Goal: Task Accomplishment & Management: Use online tool/utility

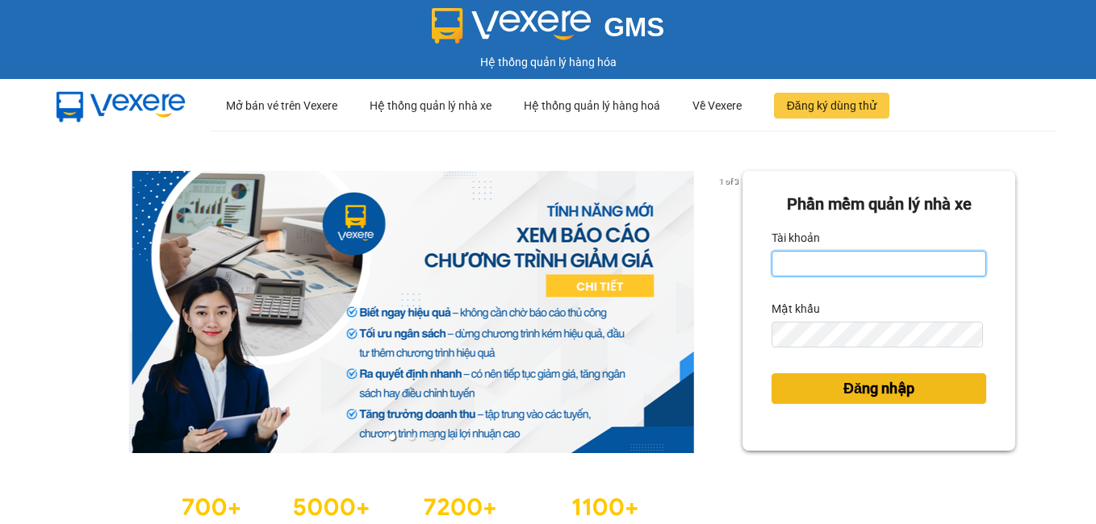
type input "dienkhanh.phucanex"
drag, startPoint x: 866, startPoint y: 383, endPoint x: 750, endPoint y: 299, distance: 144.4
click at [862, 378] on span "Đăng nhập" at bounding box center [878, 389] width 71 height 23
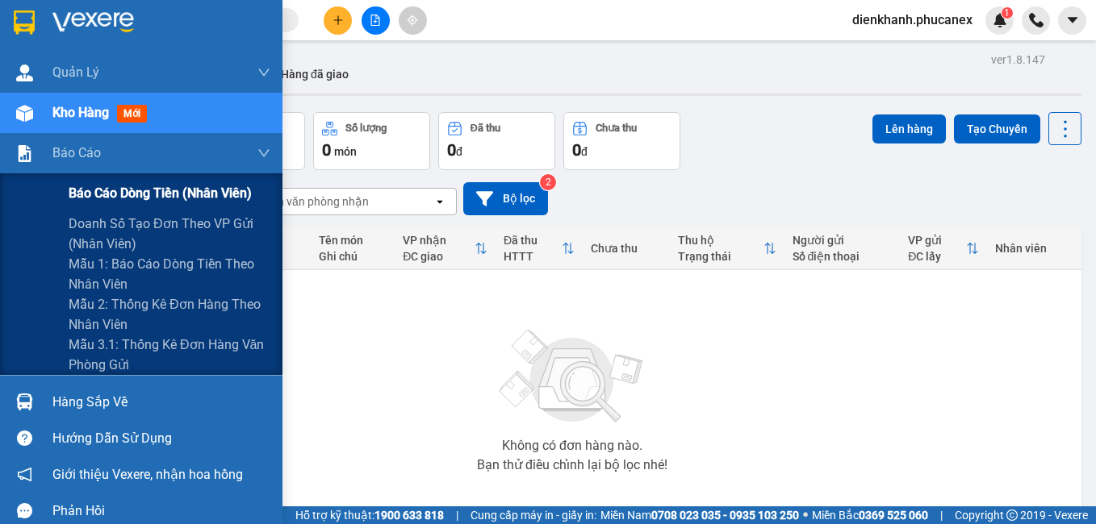
click at [98, 189] on span "Báo cáo dòng tiền (nhân viên)" at bounding box center [160, 193] width 183 height 20
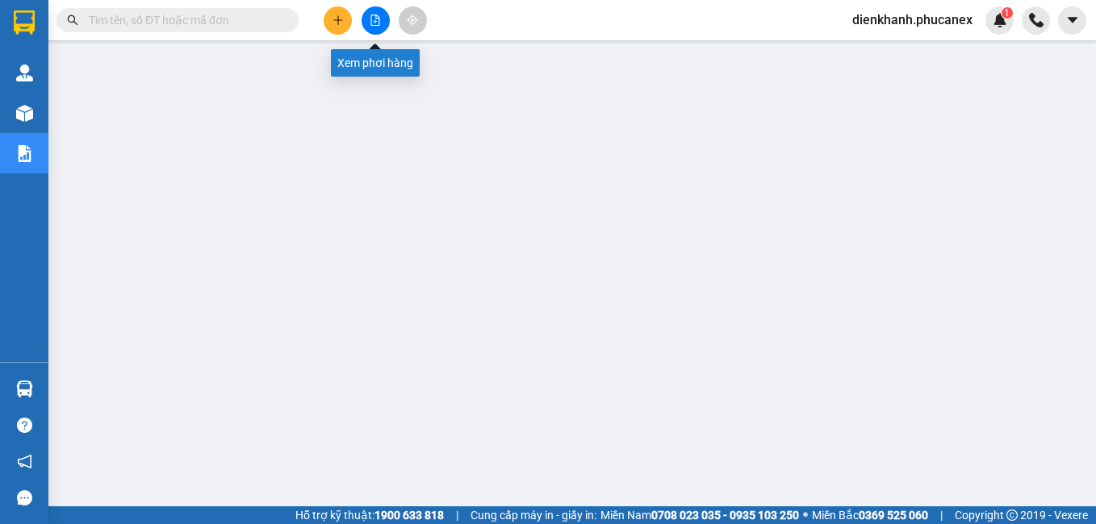
click at [375, 19] on icon "file-add" at bounding box center [375, 20] width 11 height 11
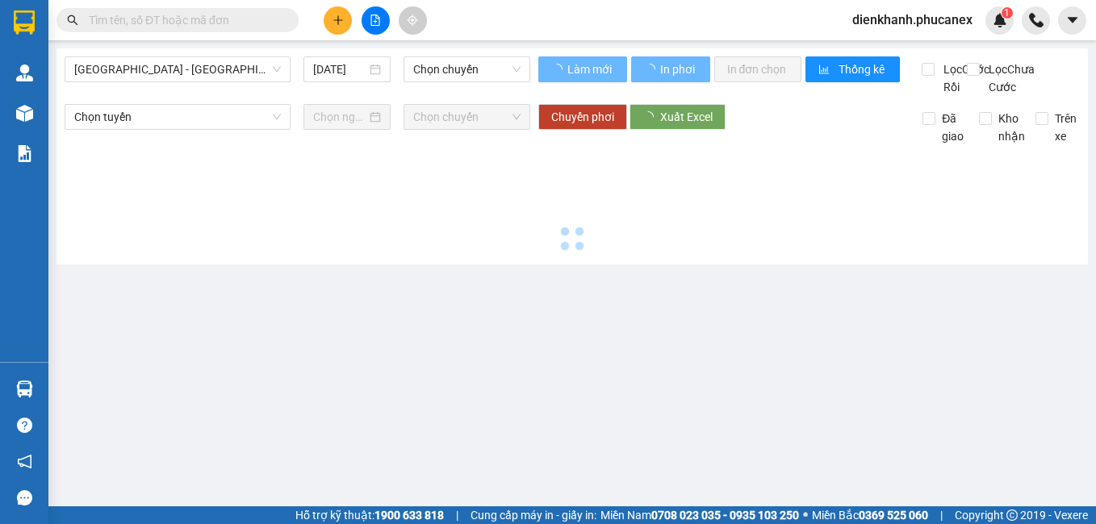
type input "14/10/2025"
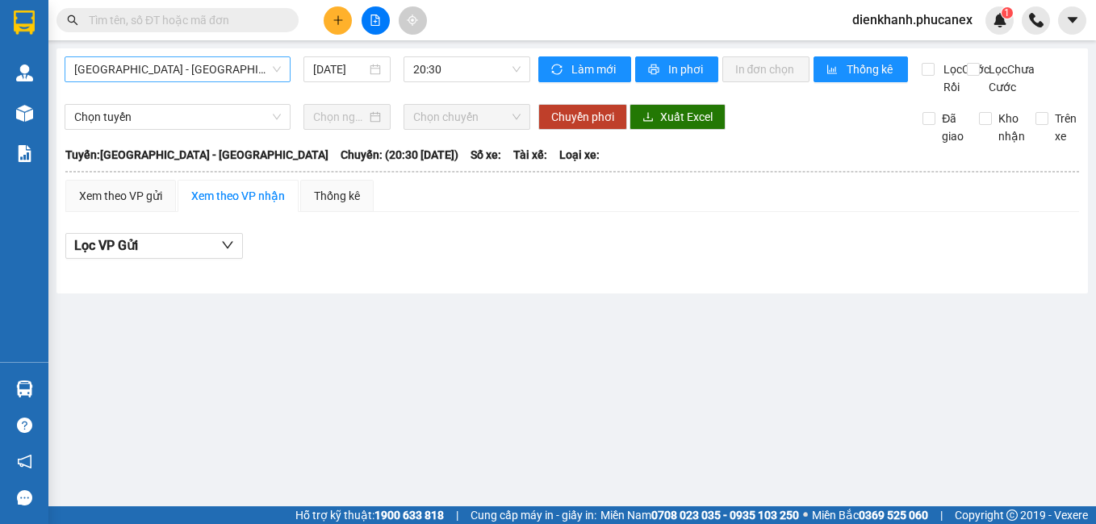
click at [216, 69] on span "Nha Trang - Sài Gòn" at bounding box center [177, 69] width 207 height 24
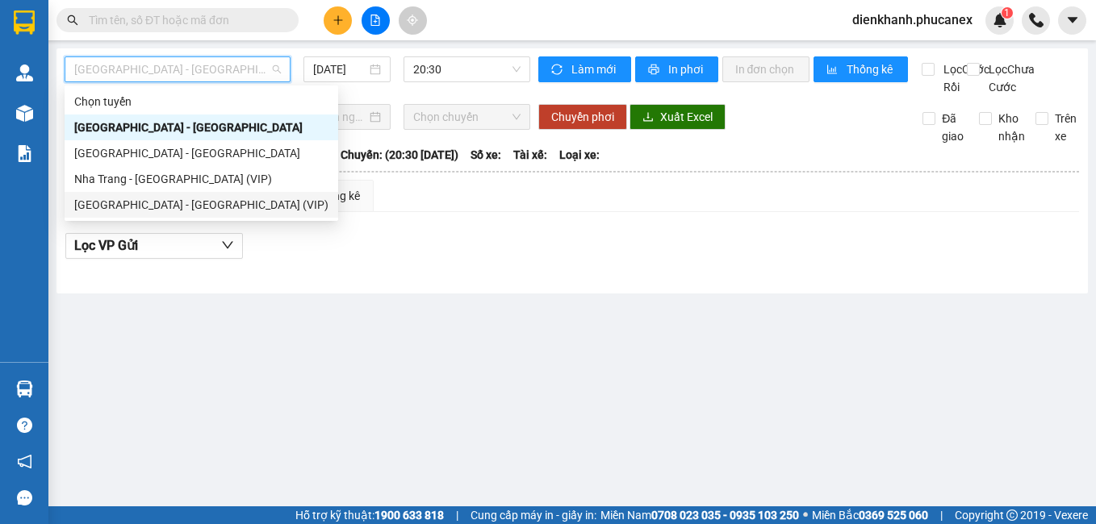
click at [168, 203] on div "Sài Gòn - Nha Trang (VIP)" at bounding box center [201, 205] width 254 height 18
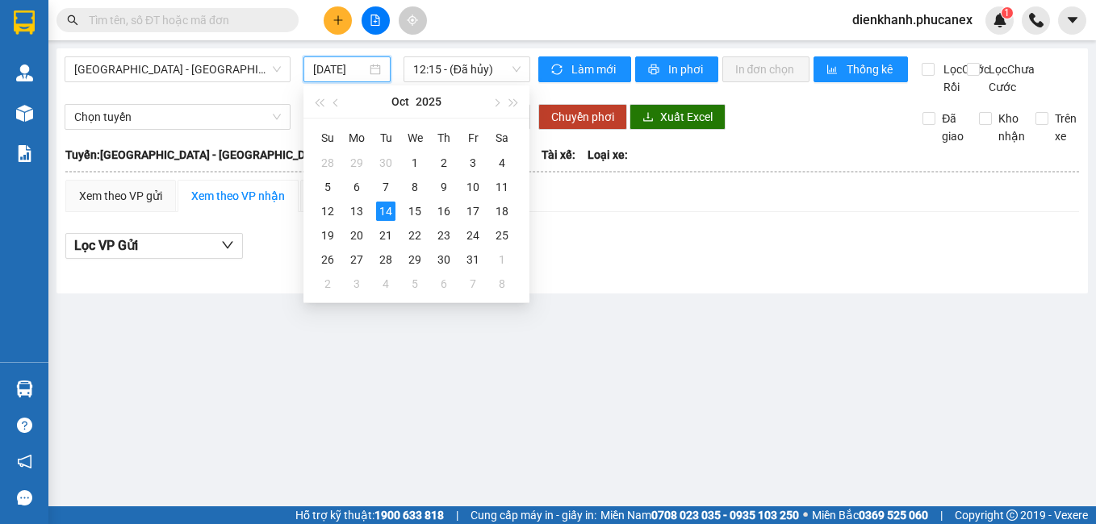
click at [338, 68] on input "14/10/2025" at bounding box center [339, 70] width 52 height 18
click at [357, 209] on div "13" at bounding box center [356, 211] width 19 height 19
type input "13/10/2025"
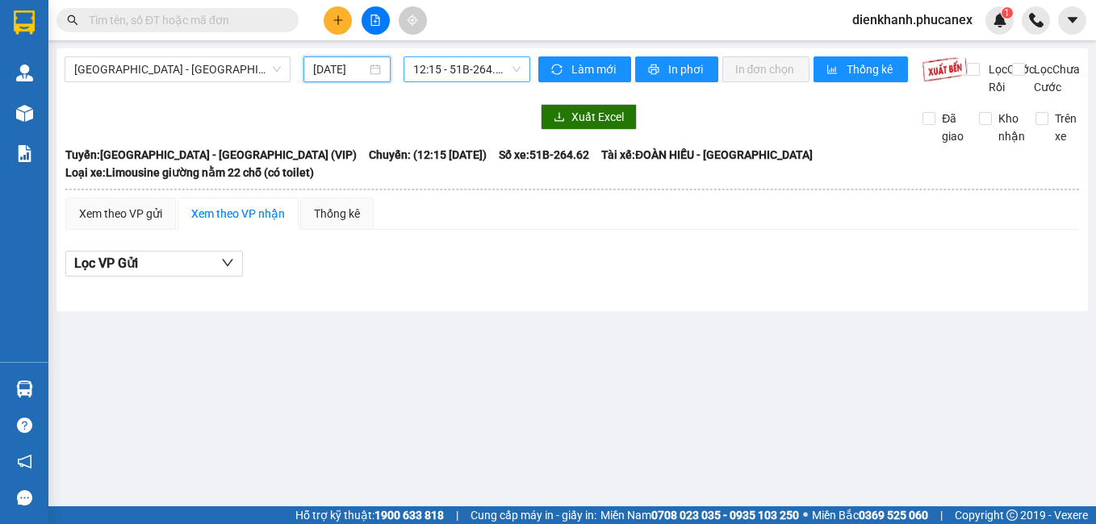
click at [437, 65] on span "12:15 - 51B-264.62" at bounding box center [466, 69] width 107 height 24
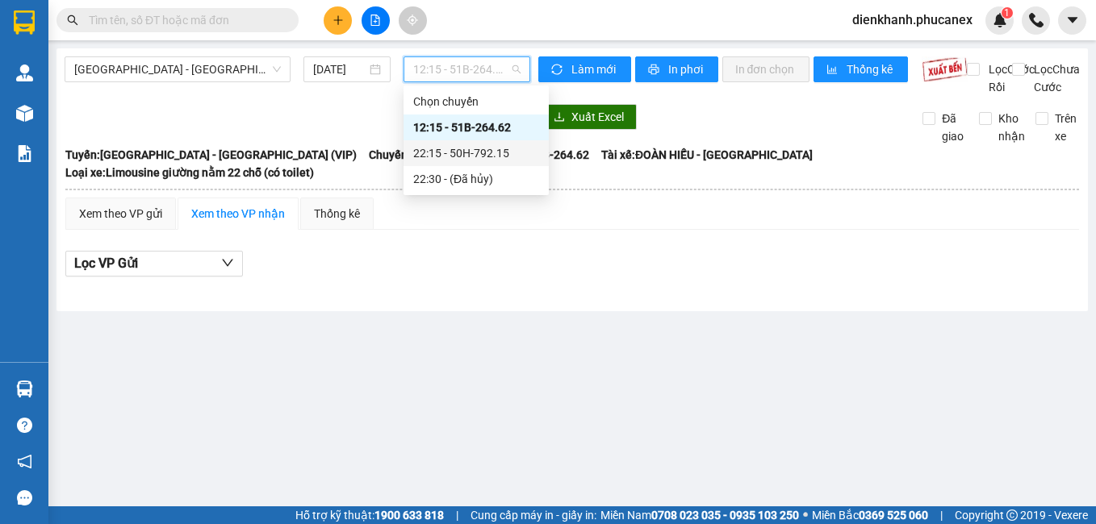
click at [454, 155] on div "22:15 - 50H-792.15" at bounding box center [476, 153] width 126 height 18
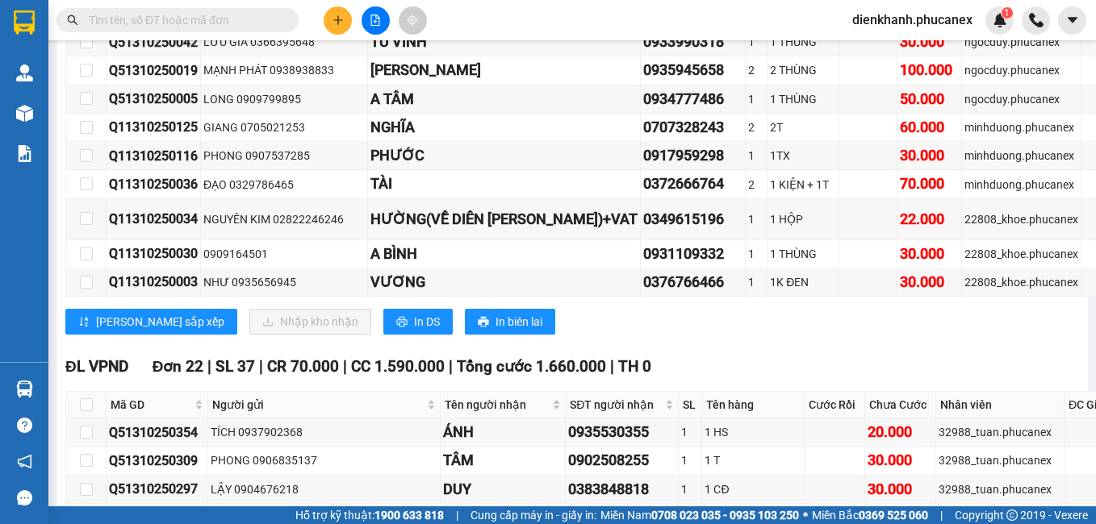
scroll to position [14764, 0]
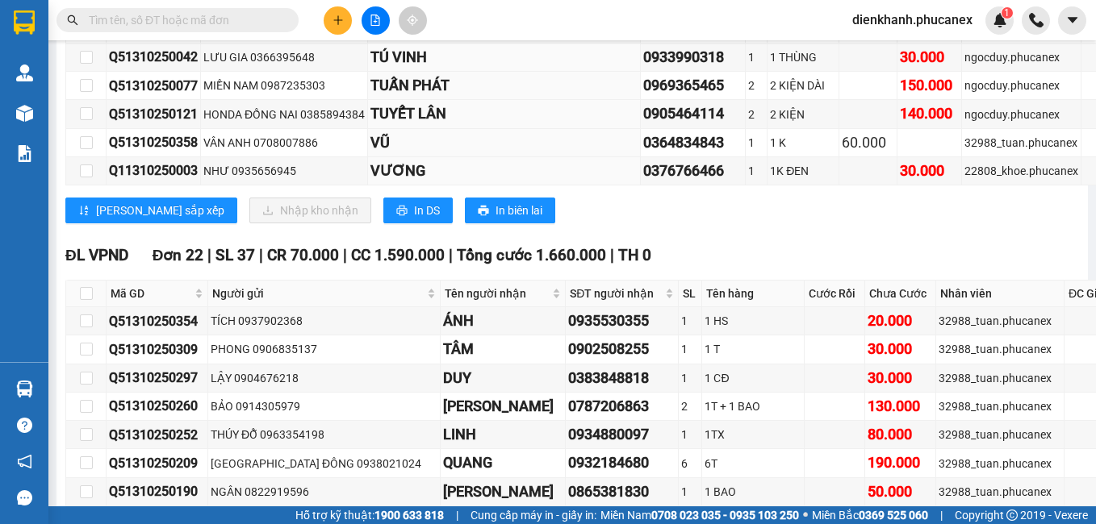
checkbox input "true"
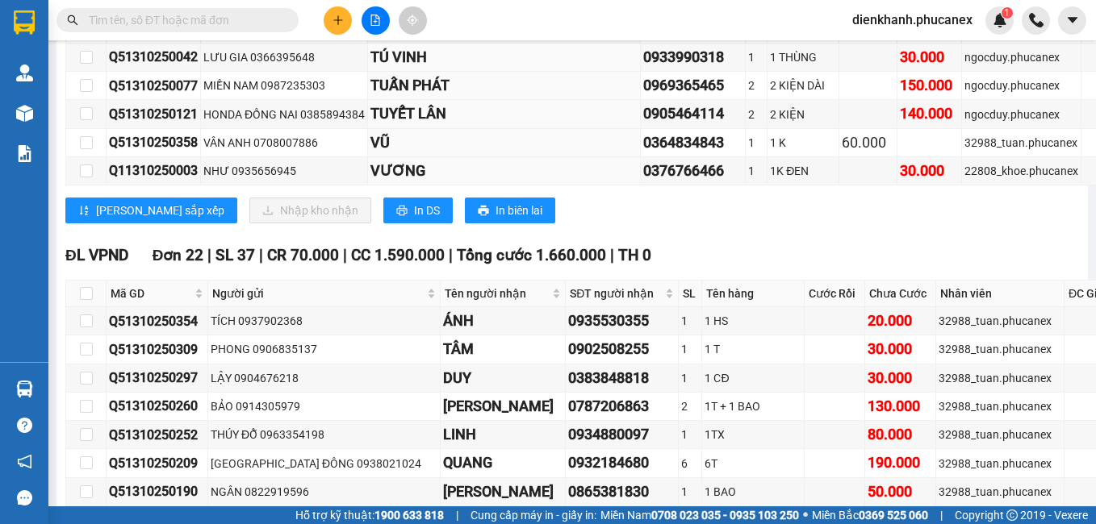
checkbox input "true"
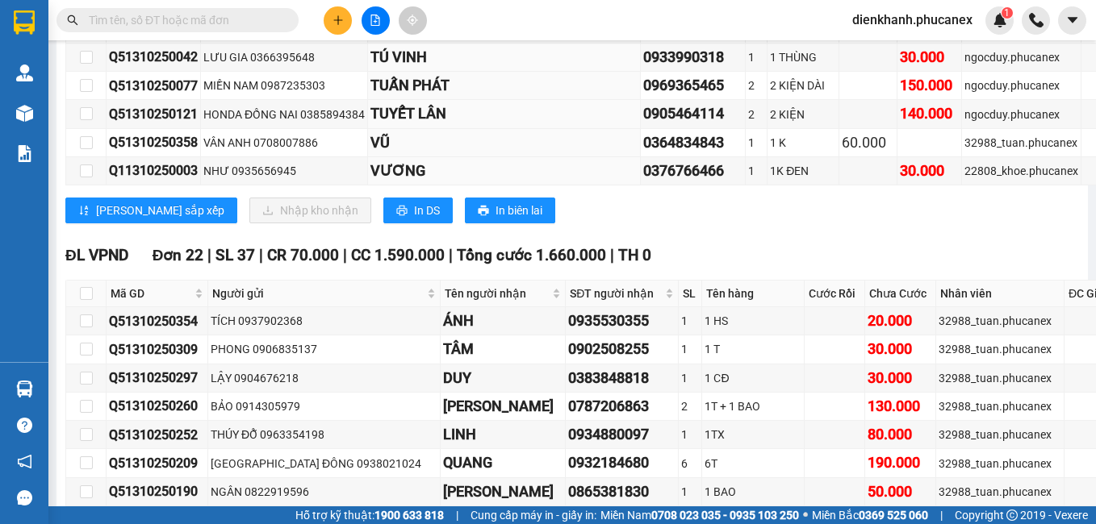
checkbox input "true"
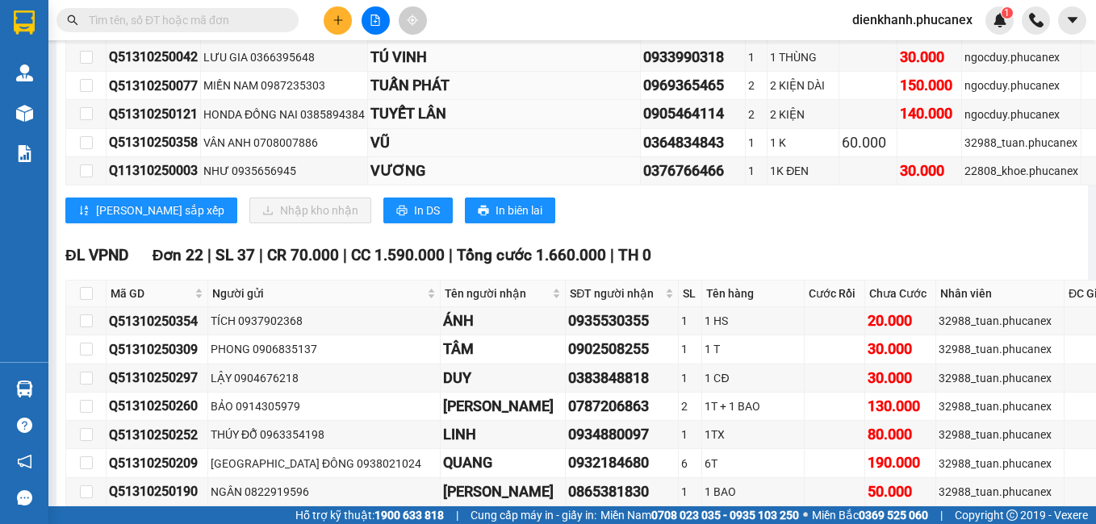
checkbox input "true"
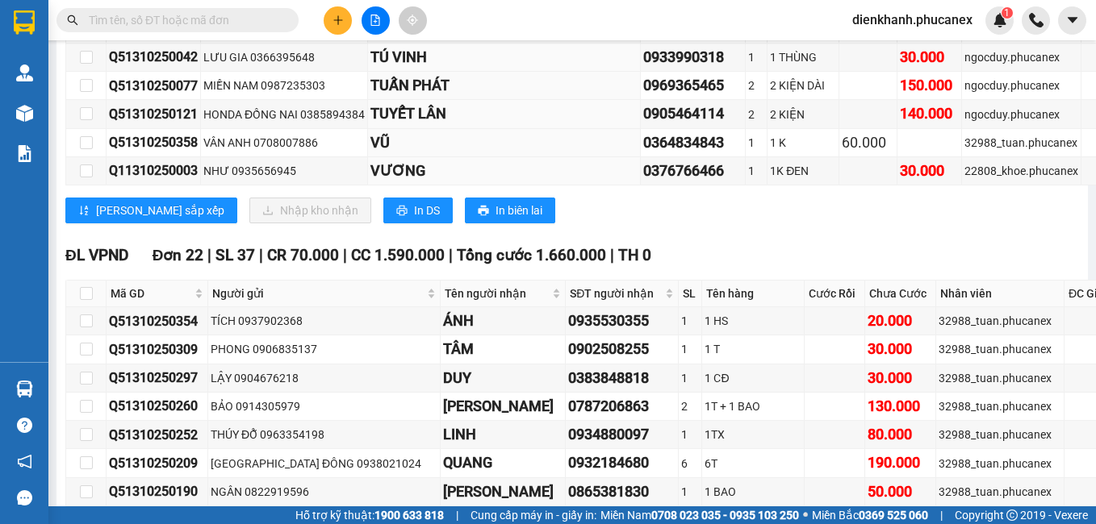
checkbox input "true"
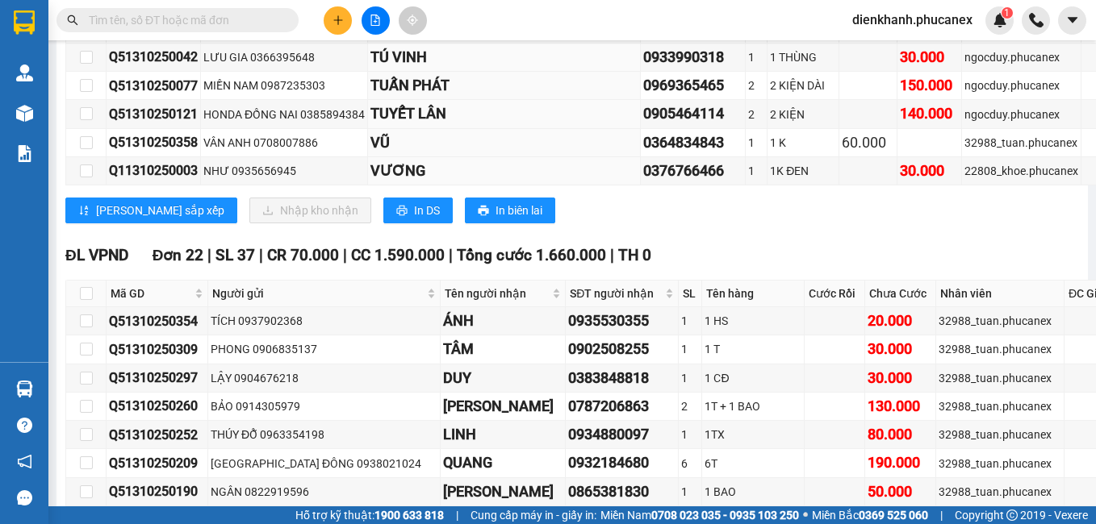
checkbox input "true"
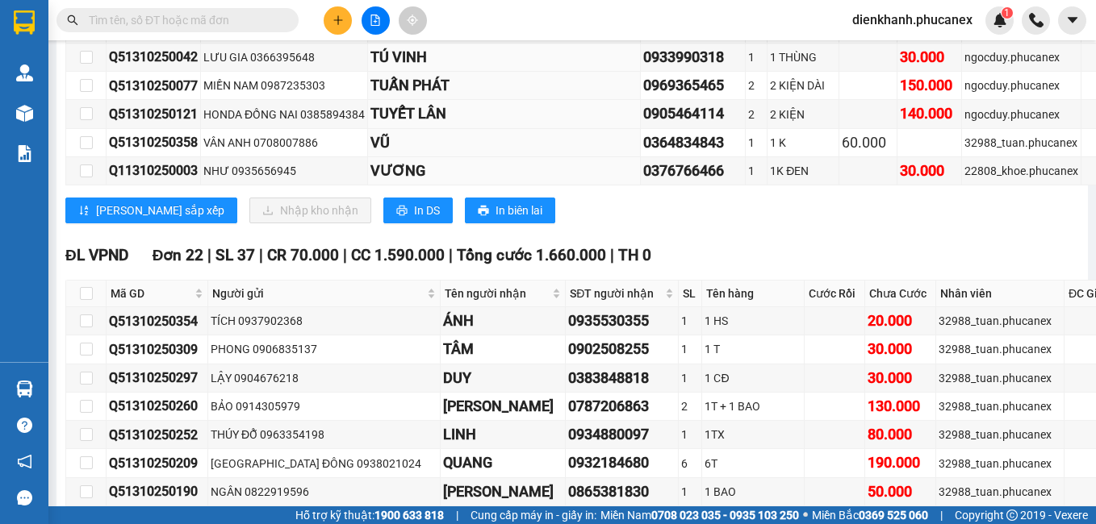
checkbox input "true"
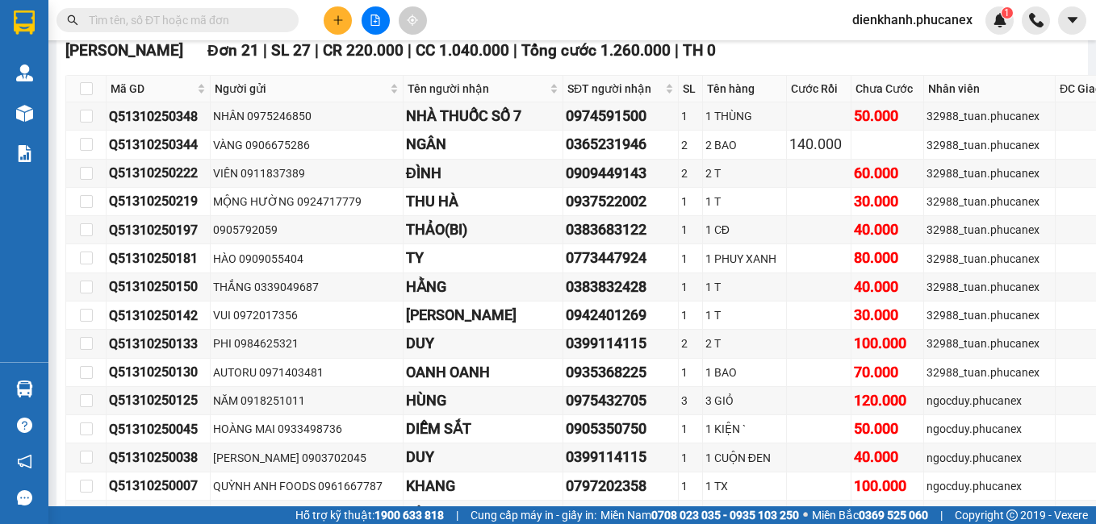
scroll to position [15732, 0]
